Goal: Information Seeking & Learning: Learn about a topic

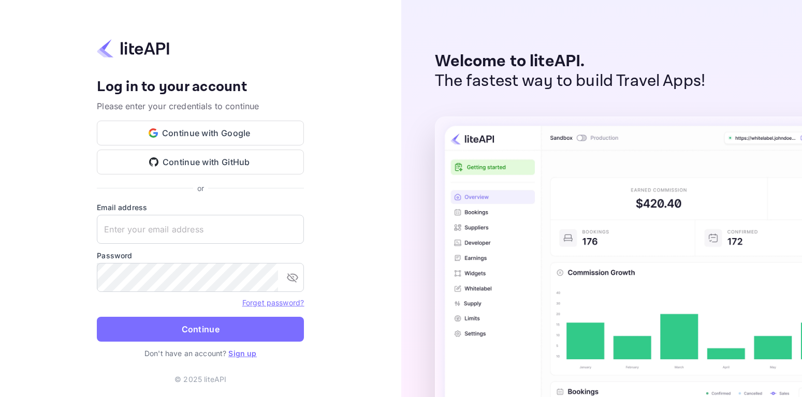
click at [651, 112] on div "Welcome to liteAPI. The fastest way to build Travel Apps!" at bounding box center [601, 198] width 401 height 397
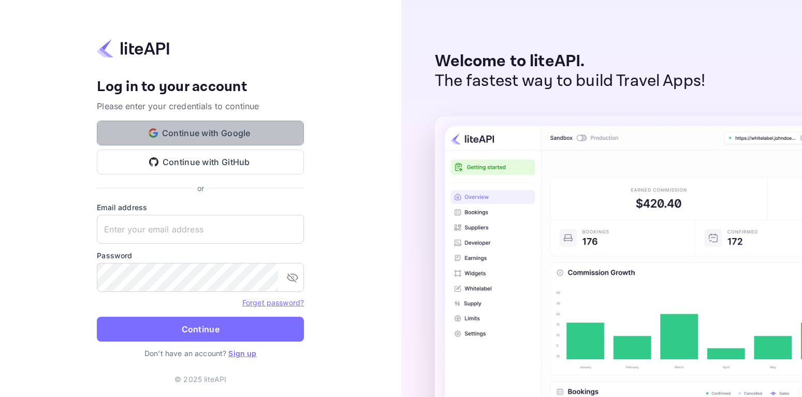
click at [197, 139] on button "Continue with Google" at bounding box center [200, 133] width 207 height 25
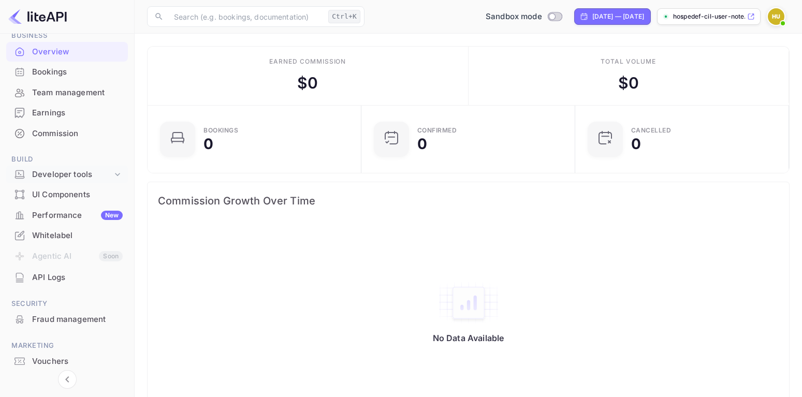
scroll to position [82, 0]
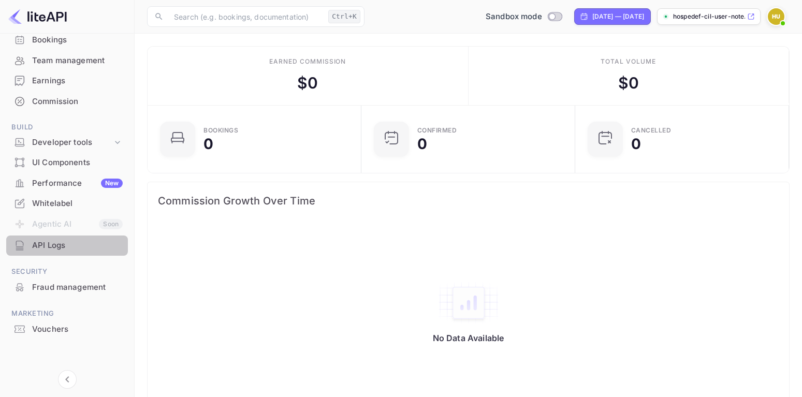
click at [54, 245] on div "API Logs" at bounding box center [77, 246] width 91 height 12
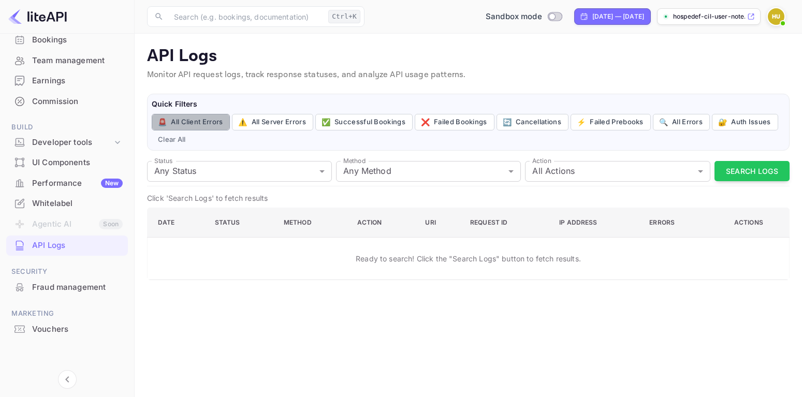
click at [205, 125] on button "🚨 All Client Errors" at bounding box center [191, 122] width 78 height 17
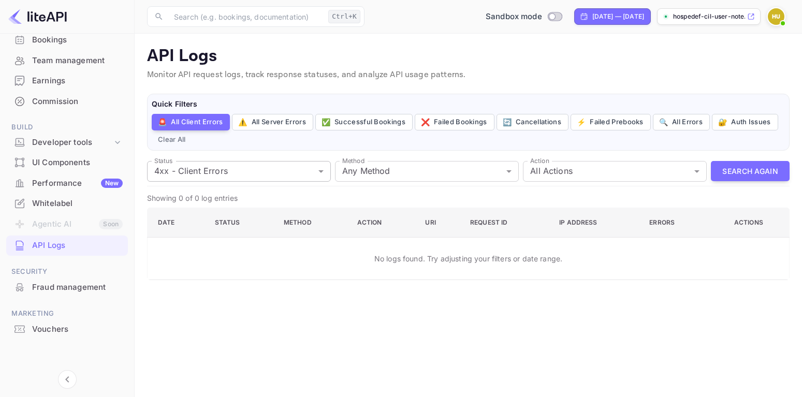
click at [263, 176] on body "Getting started Business Overview Bookings Team management Earnings Commission …" at bounding box center [401, 198] width 802 height 397
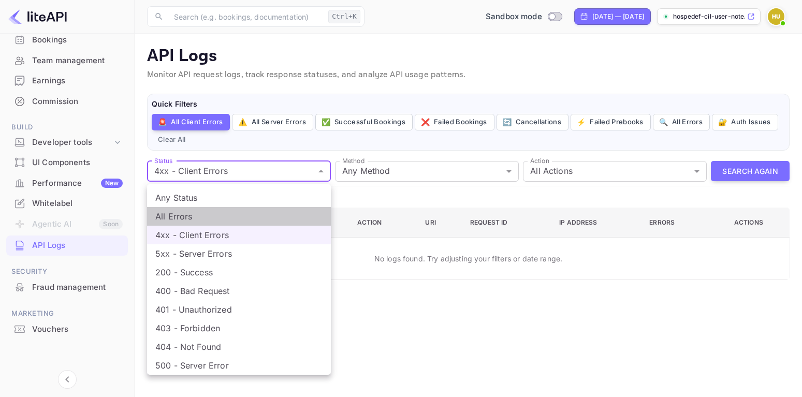
click at [246, 220] on li "All Errors" at bounding box center [239, 216] width 184 height 19
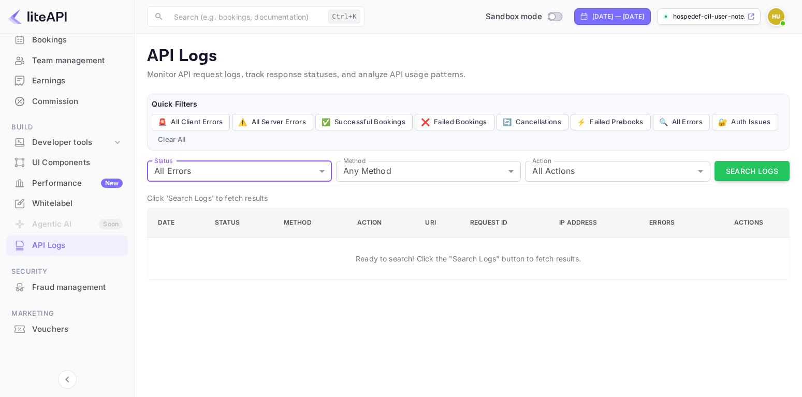
type input "4xx,5xx"
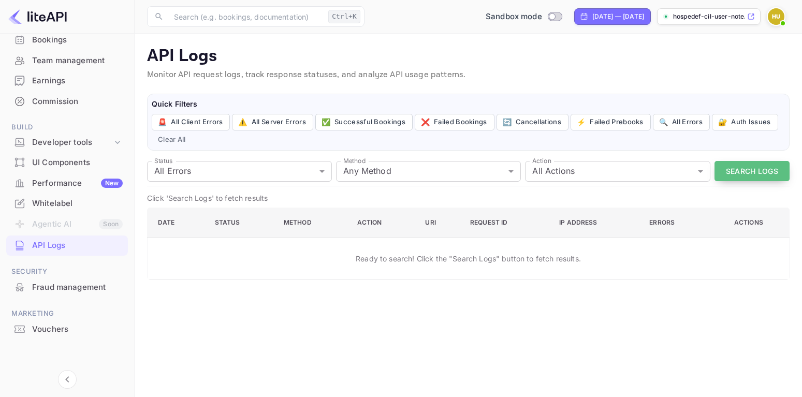
click at [766, 177] on button "Search Logs" at bounding box center [751, 171] width 75 height 20
click at [665, 72] on p "Monitor API request logs, track response statuses, and analyze API usage patter…" at bounding box center [468, 75] width 643 height 12
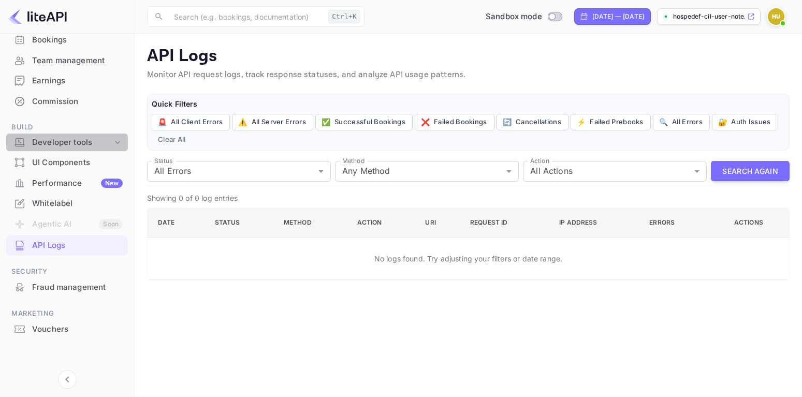
click at [111, 142] on div "Developer tools" at bounding box center [72, 143] width 80 height 12
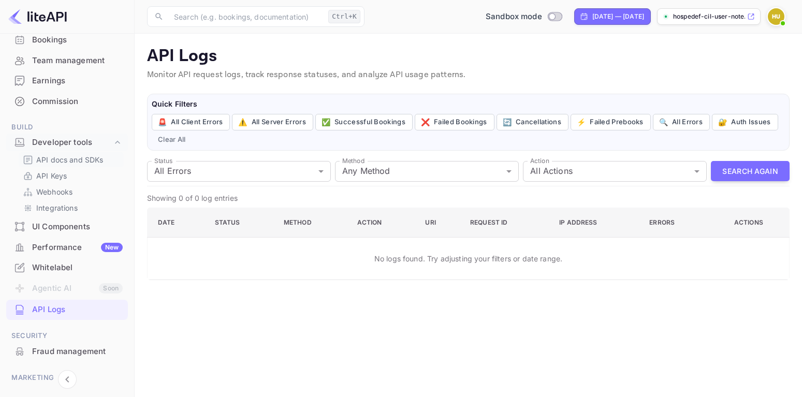
click at [104, 163] on link "API docs and SDKs" at bounding box center [71, 159] width 97 height 11
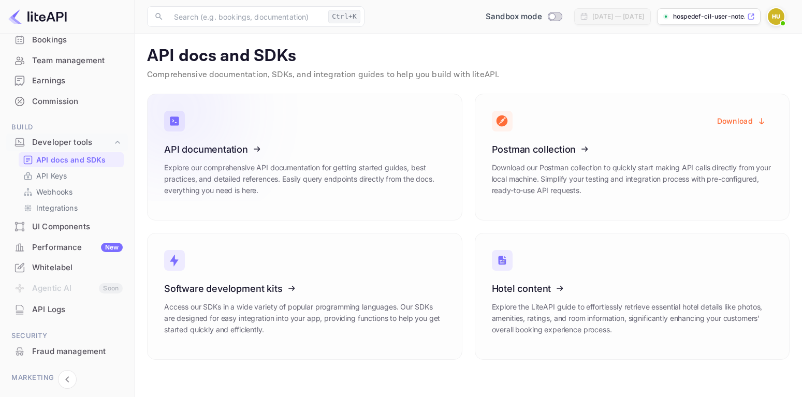
click at [261, 148] on icon at bounding box center [228, 147] width 161 height 107
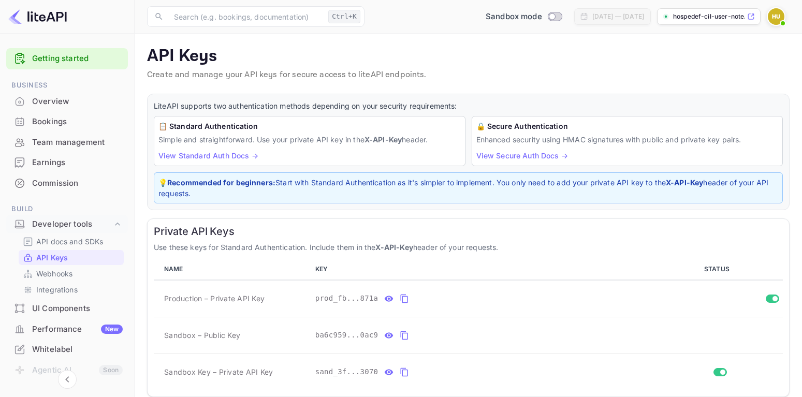
click at [93, 331] on div "Performance New" at bounding box center [77, 330] width 91 height 12
